Goal: Task Accomplishment & Management: Complete application form

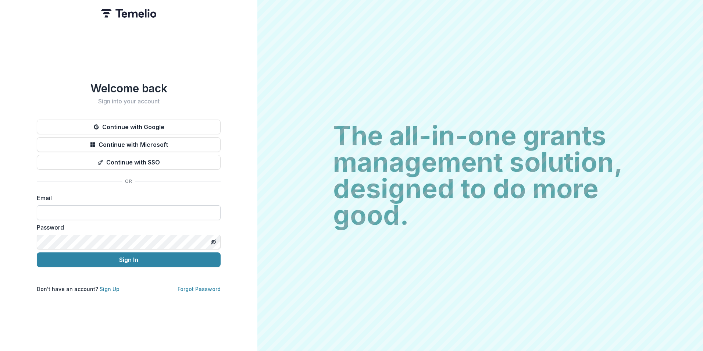
drag, startPoint x: 124, startPoint y: 208, endPoint x: 138, endPoint y: 208, distance: 13.6
click at [124, 208] on input at bounding box center [129, 212] width 184 height 15
type input "**********"
click at [37, 252] on button "Sign In" at bounding box center [129, 259] width 184 height 15
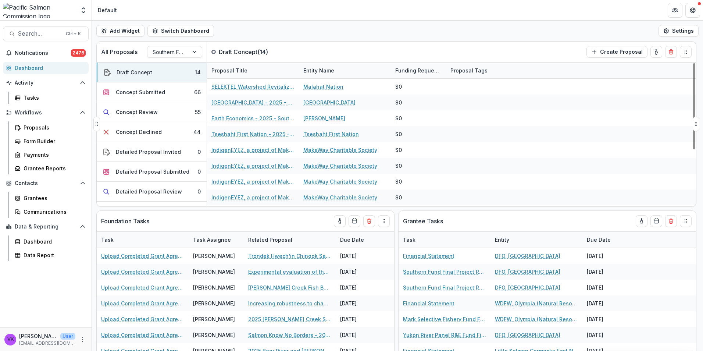
click at [417, 48] on div "All Proposals Southern Fund Draft Concept ( 14 ) Create Proposal" at bounding box center [381, 52] width 568 height 21
click at [460, 6] on header "Default" at bounding box center [397, 10] width 611 height 20
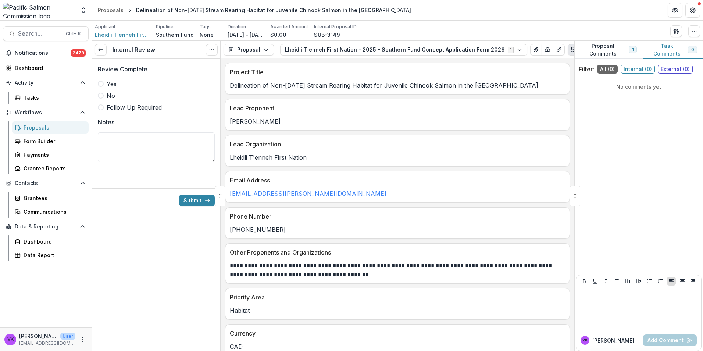
drag, startPoint x: 101, startPoint y: 86, endPoint x: 115, endPoint y: 92, distance: 14.5
click at [101, 86] on span at bounding box center [101, 84] width 6 height 6
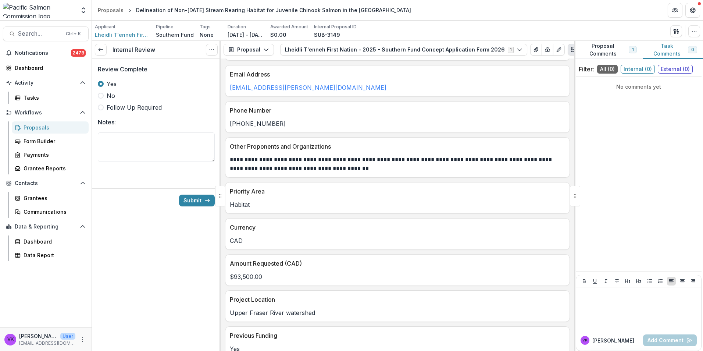
scroll to position [37, 0]
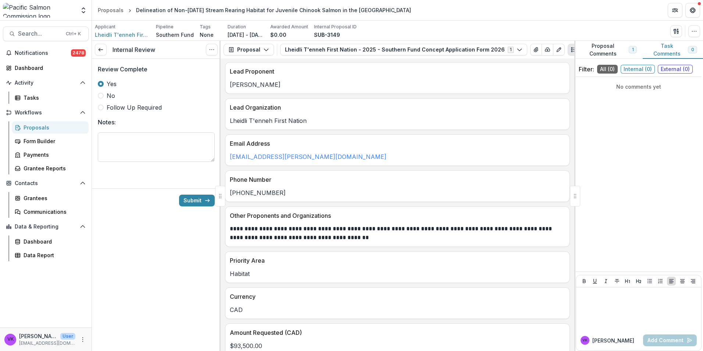
drag, startPoint x: 143, startPoint y: 143, endPoint x: 147, endPoint y: 144, distance: 4.3
click at [143, 143] on textarea "Notes:" at bounding box center [156, 146] width 117 height 29
type textarea "**********"
click at [98, 105] on span at bounding box center [101, 107] width 6 height 6
click at [197, 201] on button "Submit" at bounding box center [197, 200] width 36 height 12
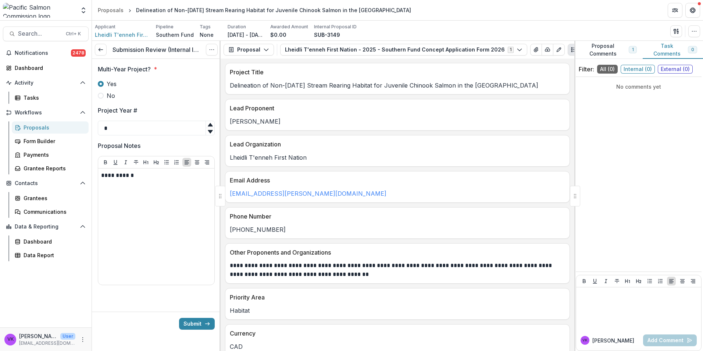
drag, startPoint x: 197, startPoint y: 322, endPoint x: 437, endPoint y: 336, distance: 240.4
click at [197, 322] on button "Submit" at bounding box center [197, 324] width 36 height 12
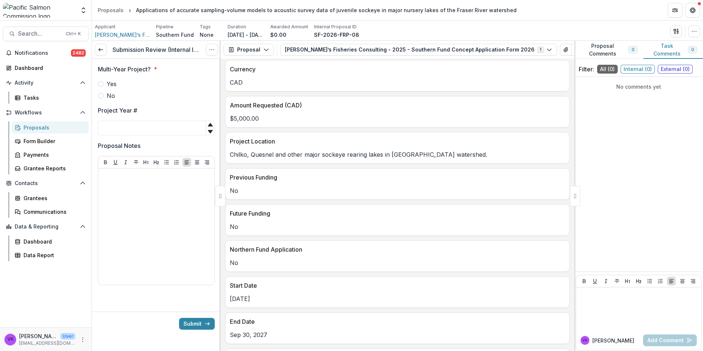
scroll to position [441, 0]
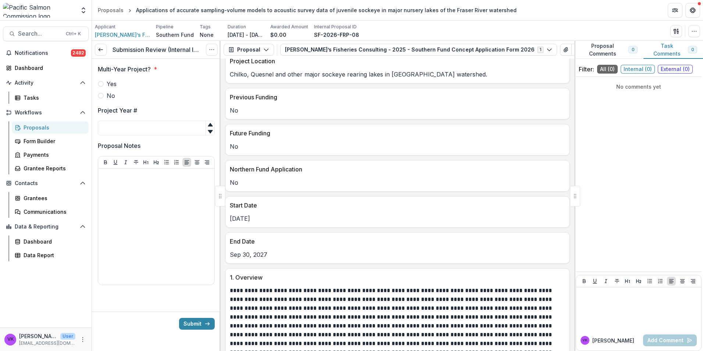
click at [102, 94] on span at bounding box center [101, 96] width 6 height 6
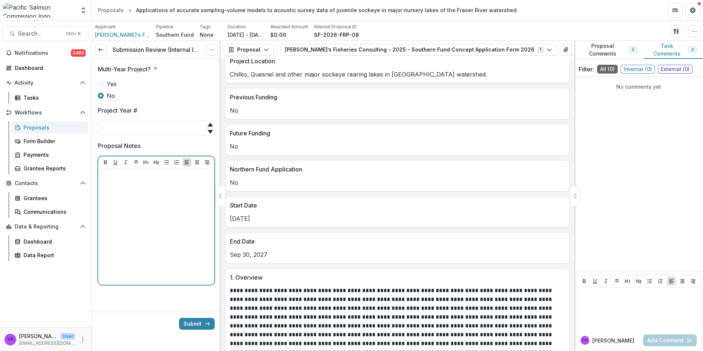
click at [166, 194] on div at bounding box center [156, 226] width 110 height 110
click at [121, 132] on input "Project Year #" at bounding box center [156, 128] width 117 height 15
type input "*"
click at [150, 192] on div at bounding box center [156, 226] width 110 height 110
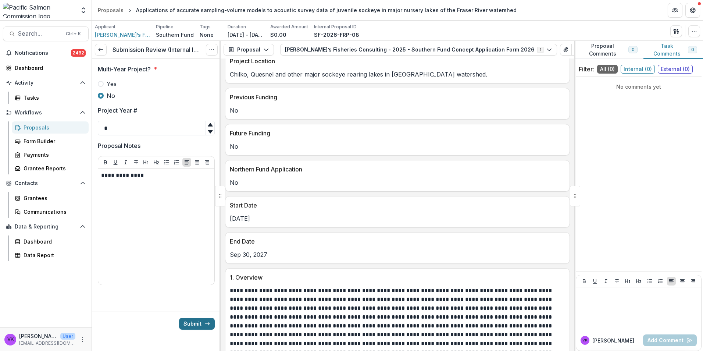
click at [209, 325] on icon "submit" at bounding box center [207, 323] width 6 height 6
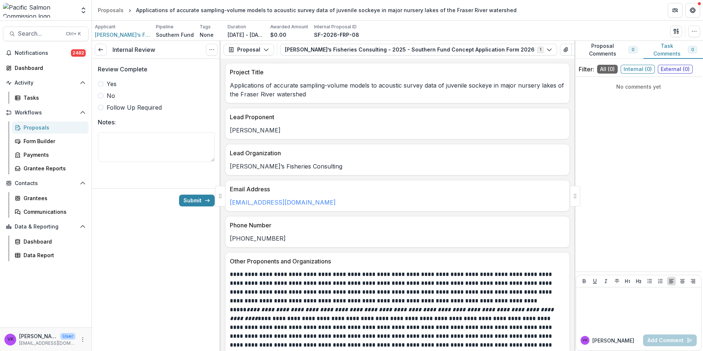
drag, startPoint x: 103, startPoint y: 84, endPoint x: 168, endPoint y: 105, distance: 68.5
click at [104, 84] on label "Yes" at bounding box center [156, 83] width 117 height 9
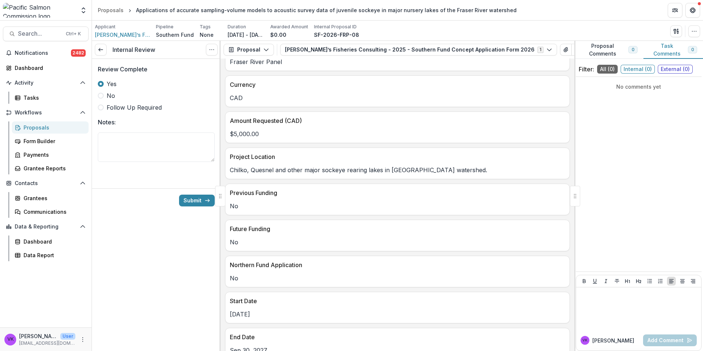
scroll to position [331, 0]
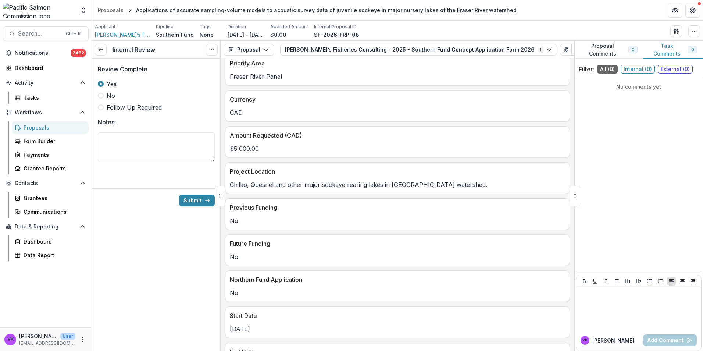
drag, startPoint x: 149, startPoint y: 152, endPoint x: 390, endPoint y: 290, distance: 277.6
click at [149, 152] on textarea "Notes:" at bounding box center [156, 146] width 117 height 29
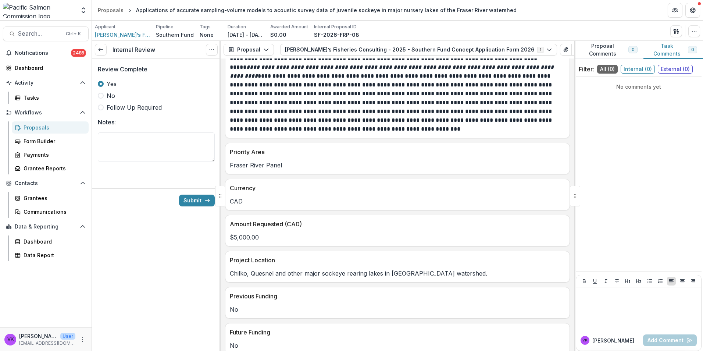
scroll to position [294, 0]
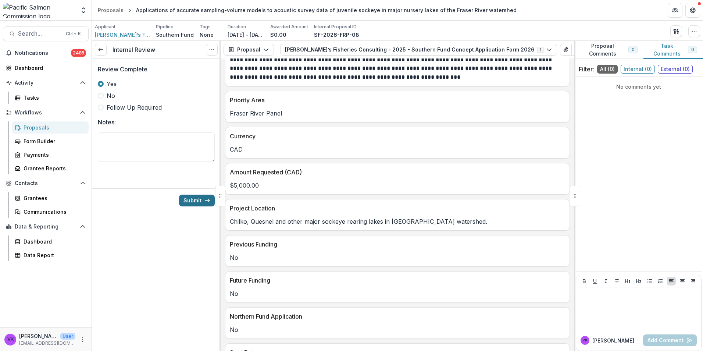
click at [196, 200] on button "Submit" at bounding box center [197, 200] width 36 height 12
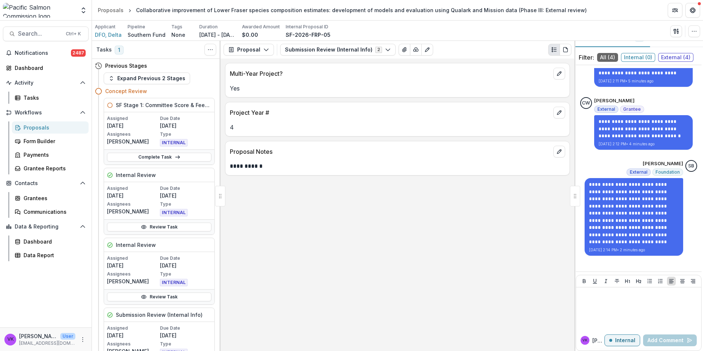
scroll to position [21, 0]
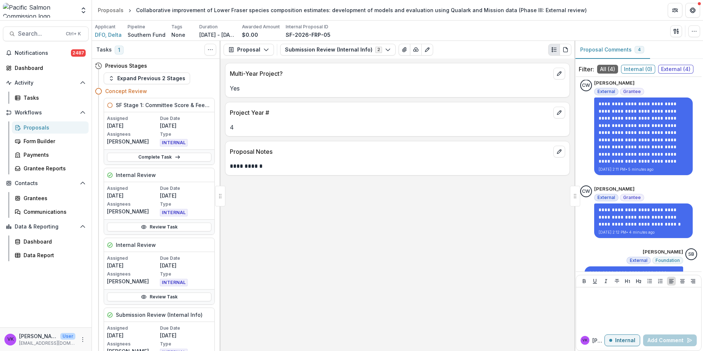
scroll to position [105, 0]
